Goal: Information Seeking & Learning: Learn about a topic

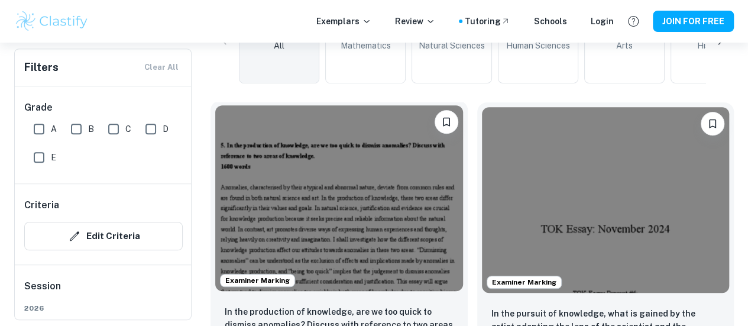
scroll to position [325, 0]
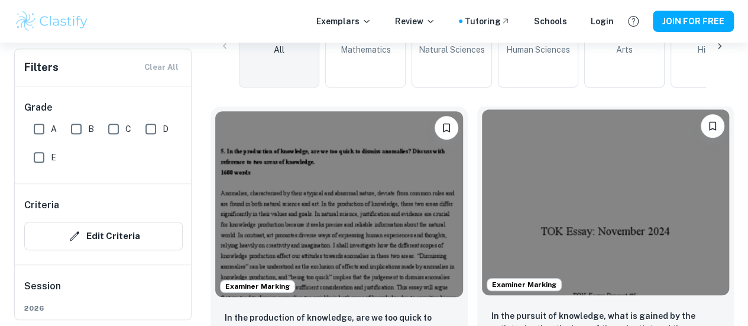
click at [496, 181] on img at bounding box center [606, 202] width 248 height 186
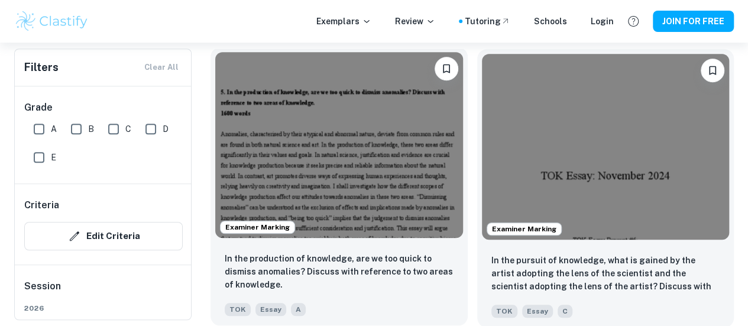
scroll to position [383, 0]
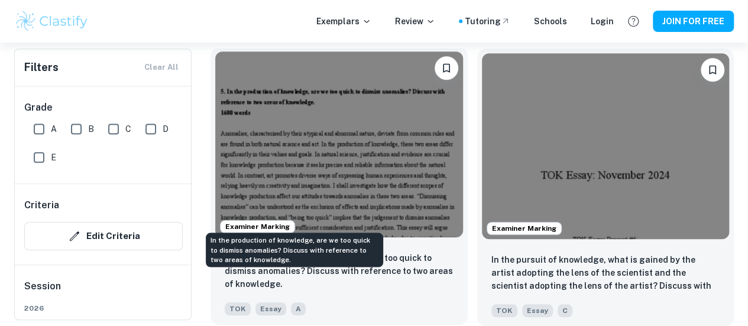
click at [295, 251] on p "In the production of knowledge, are we too quick to dismiss anomalies? Discuss …" at bounding box center [339, 270] width 229 height 39
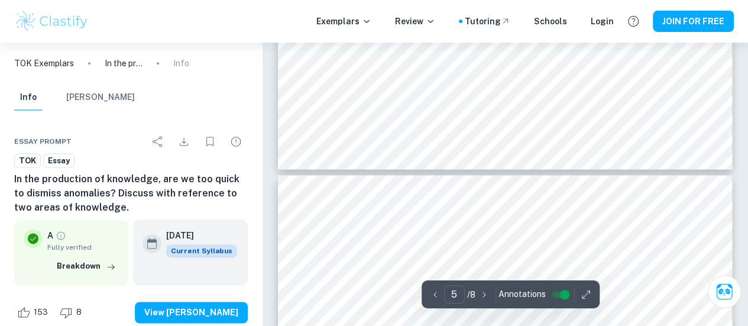
scroll to position [2997, 0]
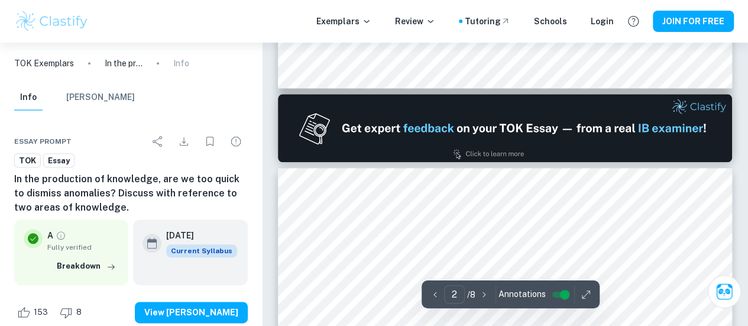
type input "1"
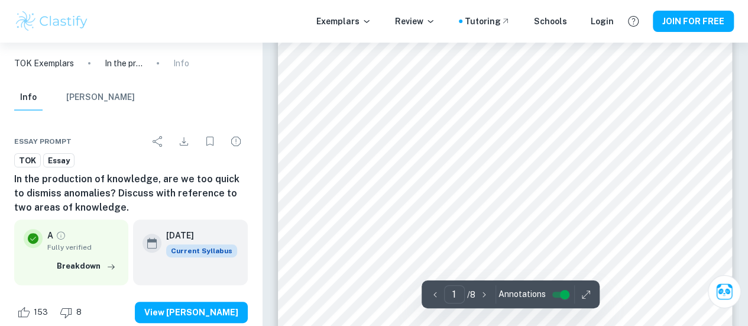
scroll to position [0, 0]
